Goal: Find specific page/section: Find specific page/section

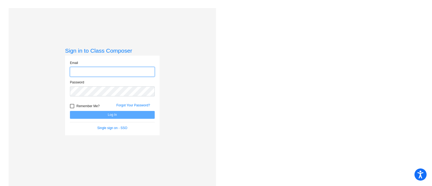
type input "[PERSON_NAME][EMAIL_ADDRESS][DOMAIN_NAME]"
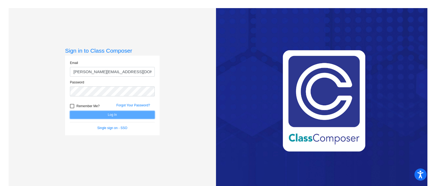
click at [120, 116] on button "Log In" at bounding box center [112, 115] width 85 height 8
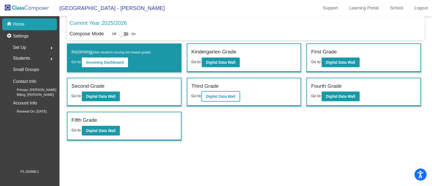
click at [217, 94] on b "Digital Data Wall" at bounding box center [220, 96] width 29 height 4
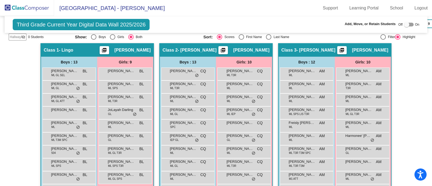
scroll to position [129, 0]
